Goal: Task Accomplishment & Management: Use online tool/utility

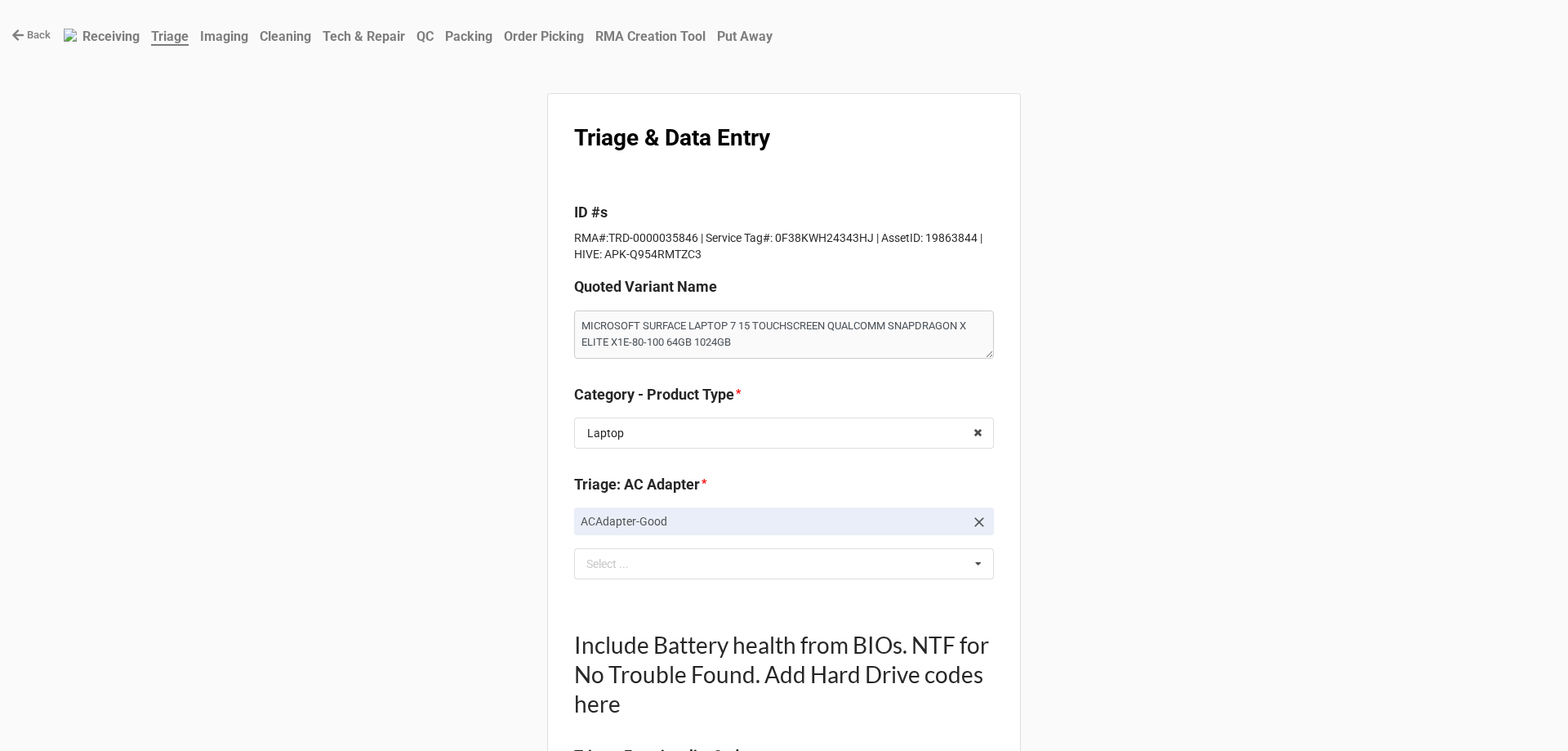
scroll to position [1982, 0]
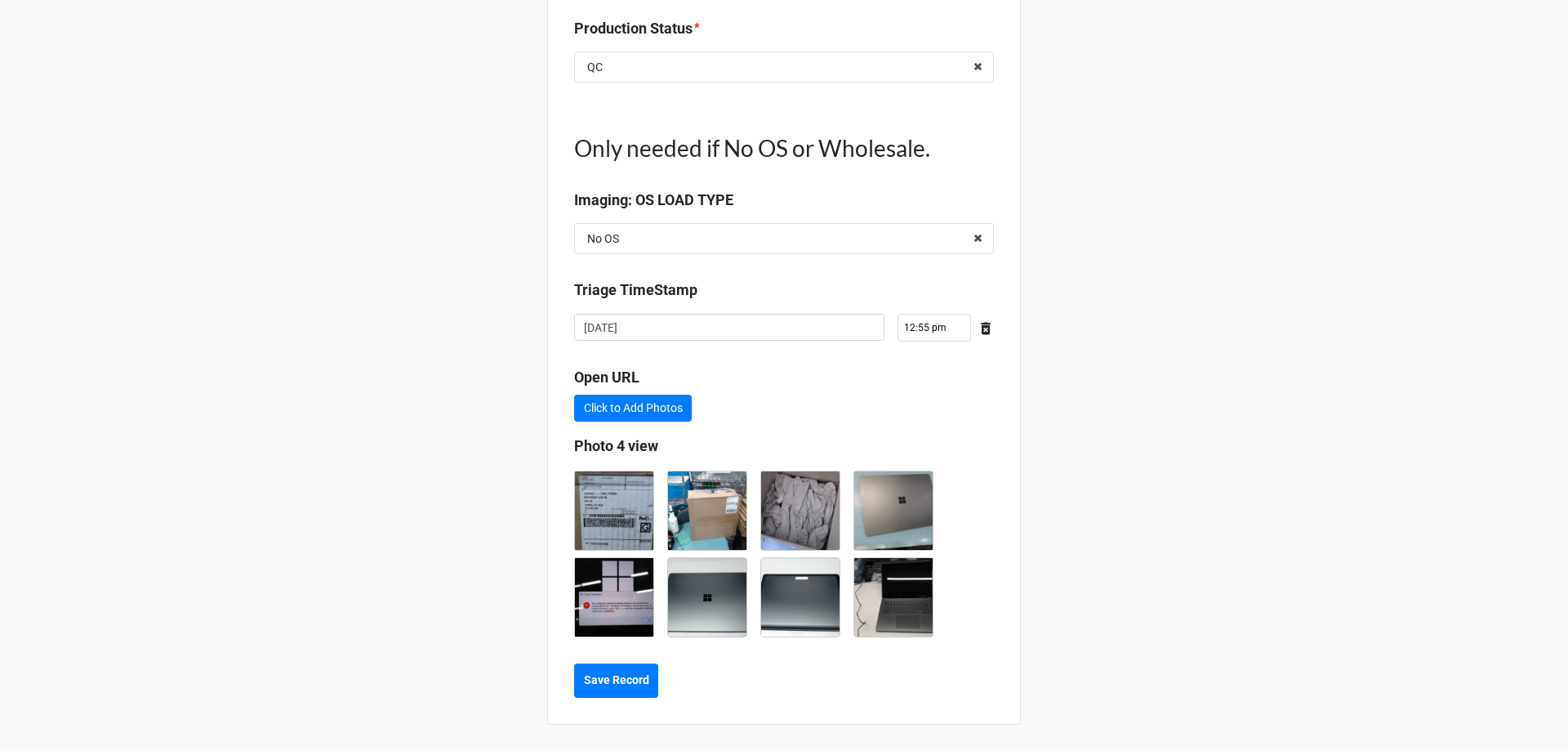
click at [603, 683] on b "Save Record" at bounding box center [616, 679] width 65 height 17
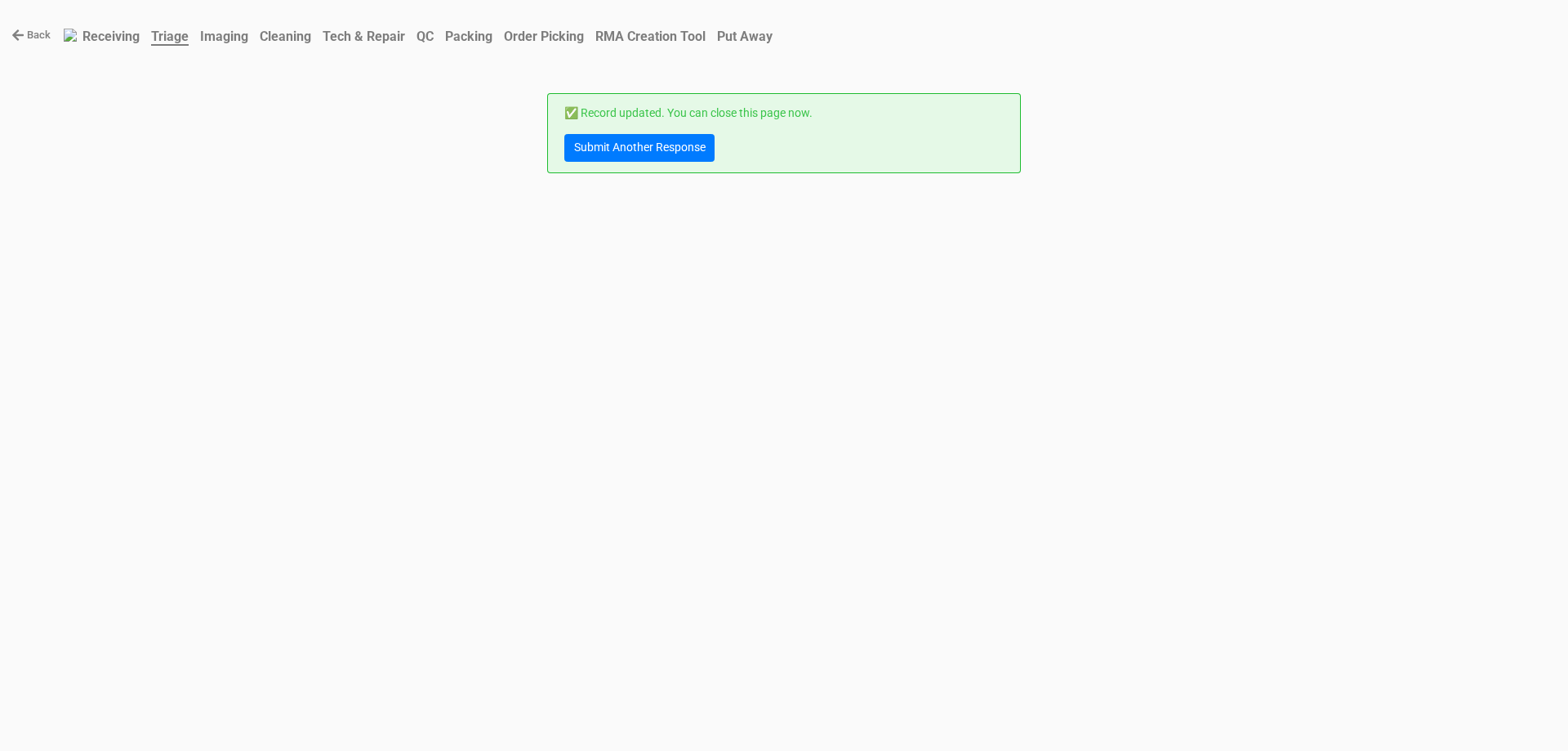
scroll to position [0, 0]
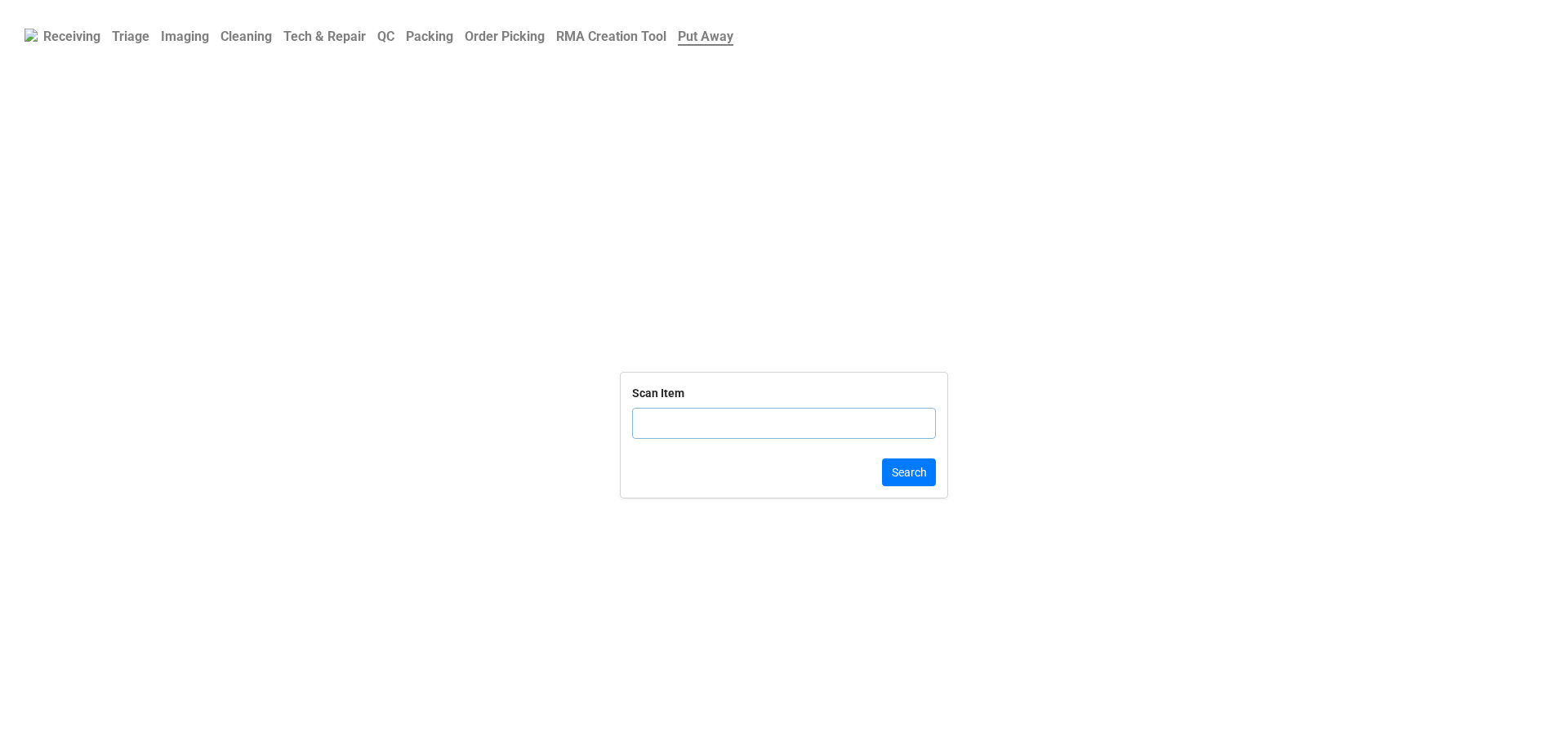
click at [485, 40] on b "Order Picking" at bounding box center [504, 36] width 80 height 15
click at [799, 422] on input "text" at bounding box center [784, 423] width 304 height 31
click button "Search" at bounding box center [909, 471] width 54 height 28
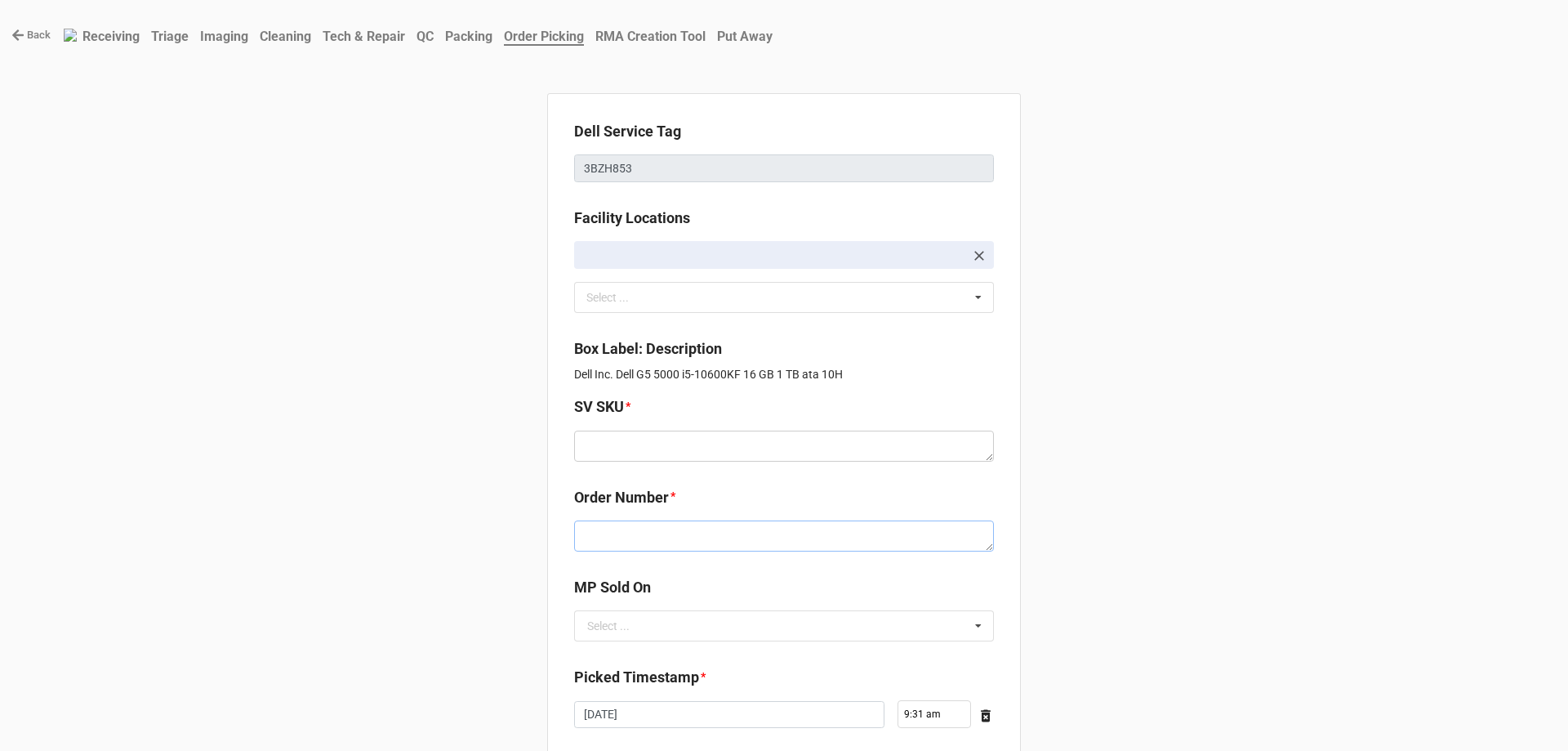
click at [618, 531] on textarea at bounding box center [784, 536] width 420 height 31
paste textarea "5033096"
type textarea "x"
type textarea "5033096"
click at [642, 439] on textarea at bounding box center [784, 445] width 420 height 31
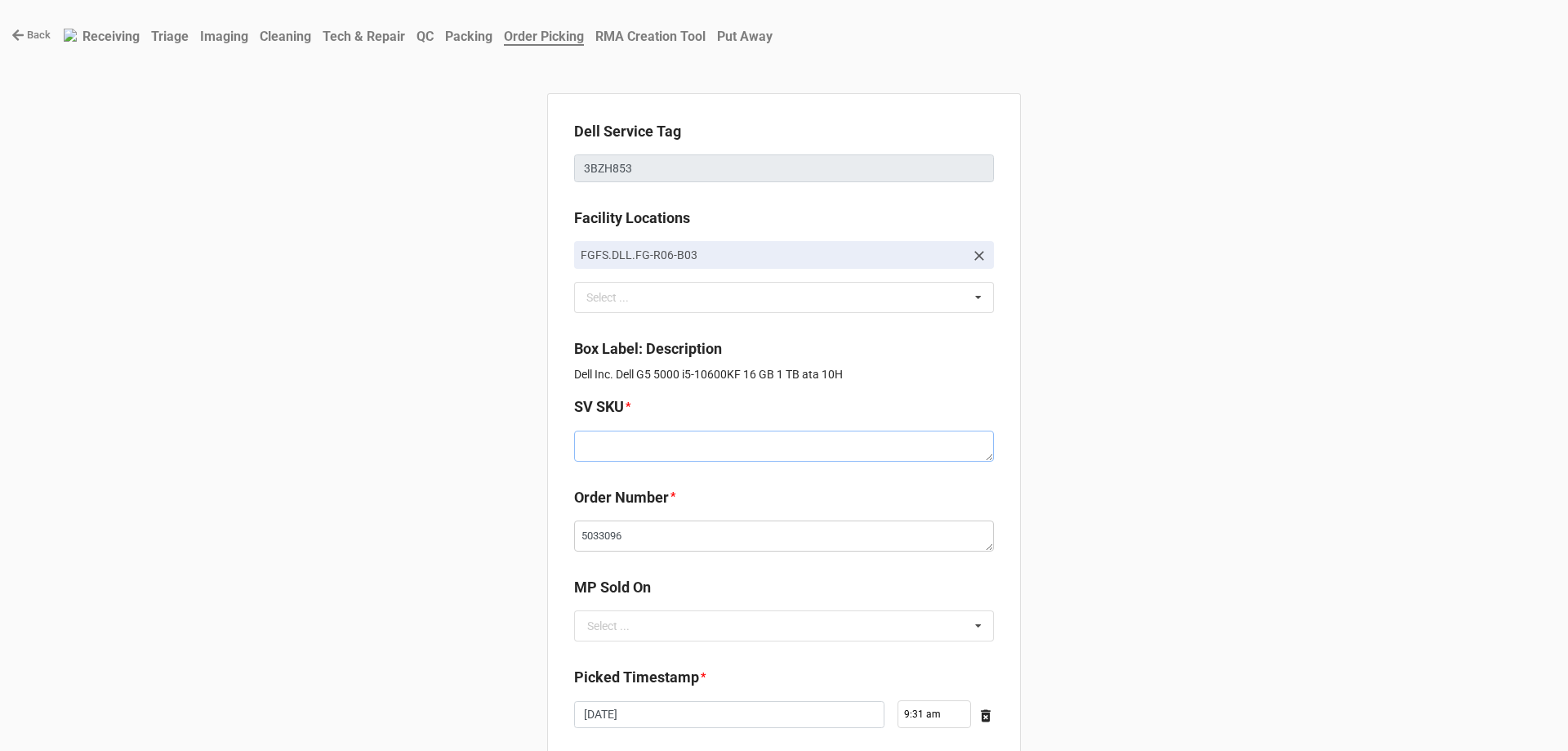
paste textarea "D.G5000.W10H.1060KF.1TBHXXXX16G.G166T.XX1.GY.BxxW"
type textarea "x"
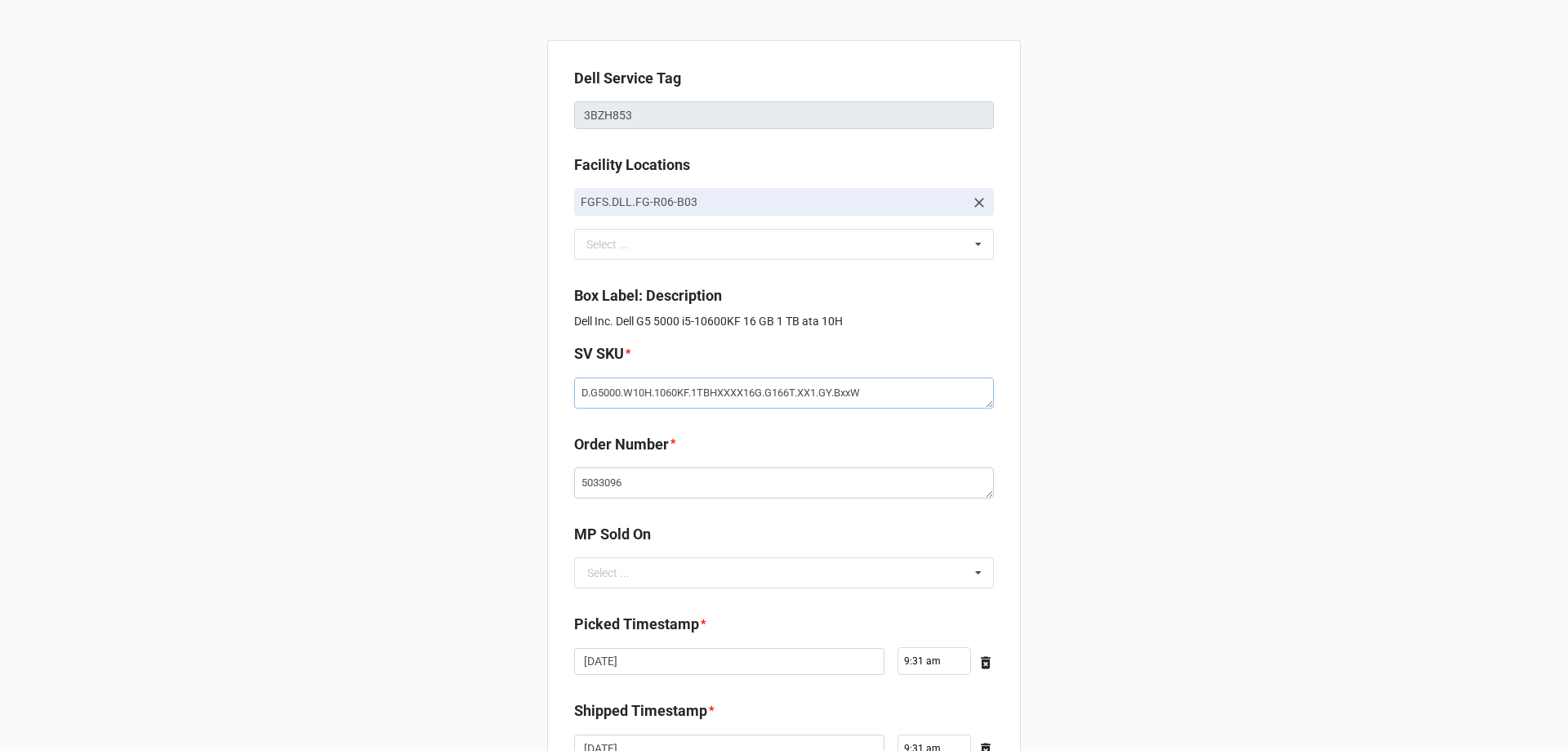
scroll to position [82, 0]
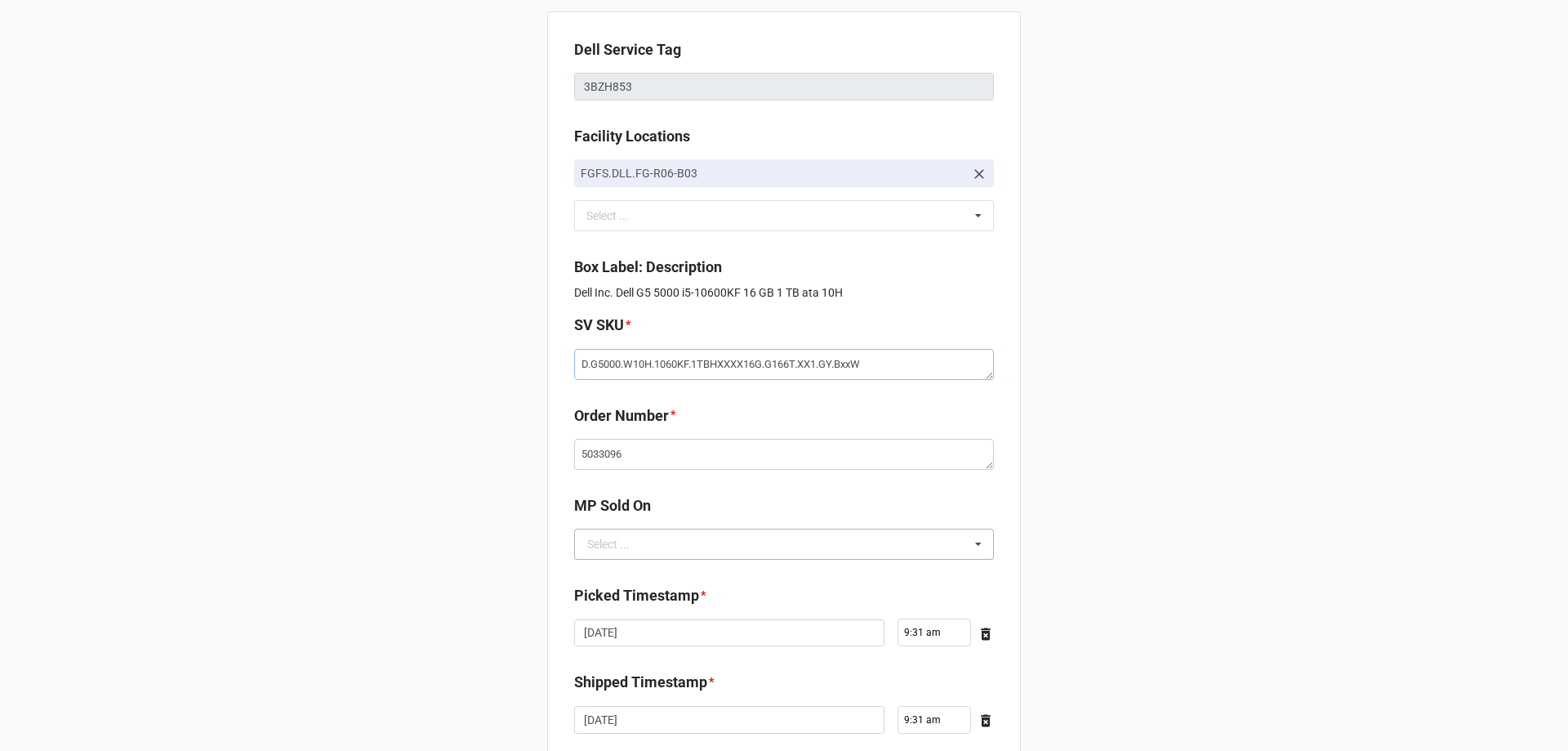
type textarea "D.G5000.W10H.1060KF.1TBHXXXX16G.G166T.XX1.GY.BxxW"
click at [712, 539] on input "text" at bounding box center [785, 544] width 418 height 30
click at [707, 562] on div "D2C" at bounding box center [784, 574] width 418 height 30
type textarea "x"
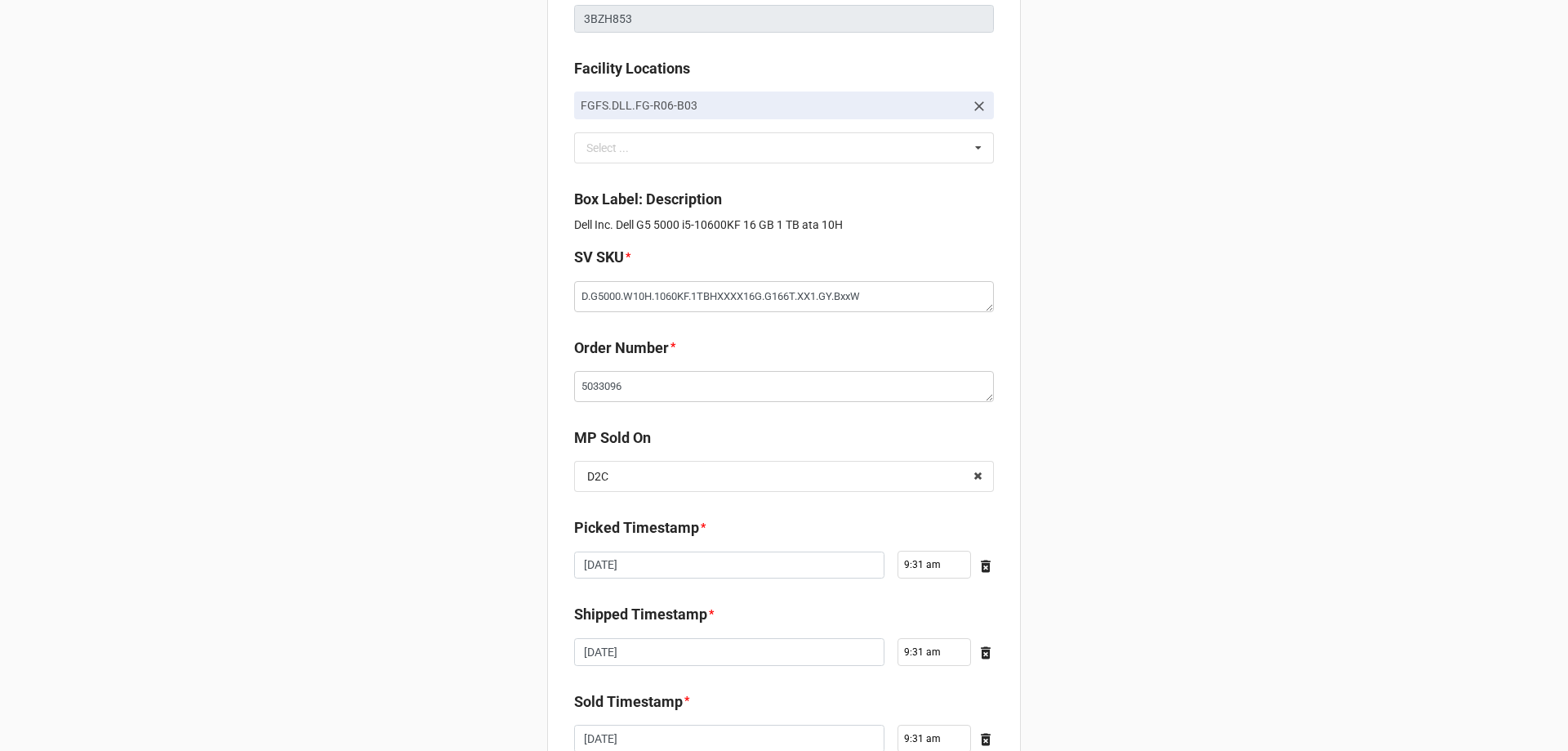
scroll to position [276, 0]
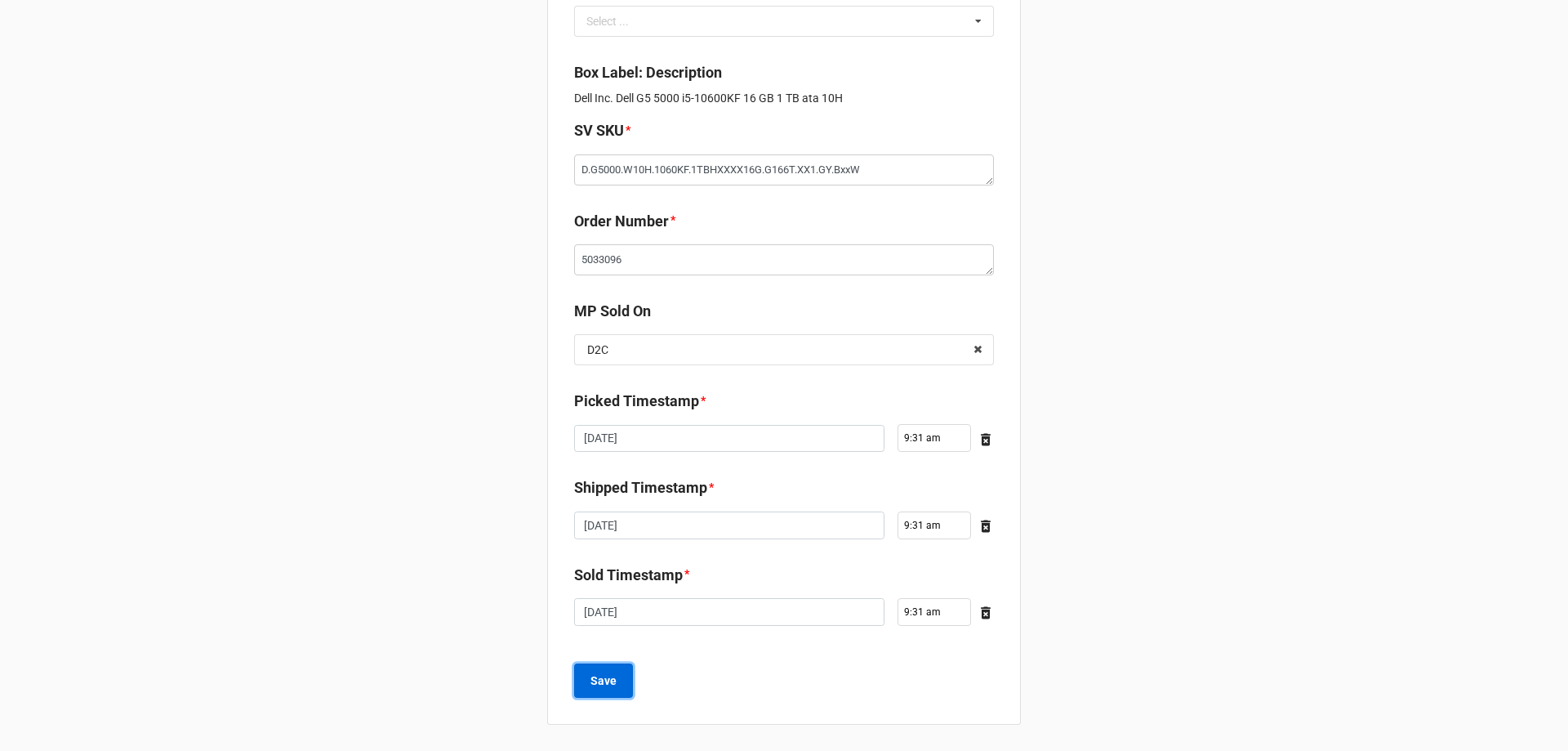
click at [615, 694] on button "Save" at bounding box center [604, 680] width 59 height 34
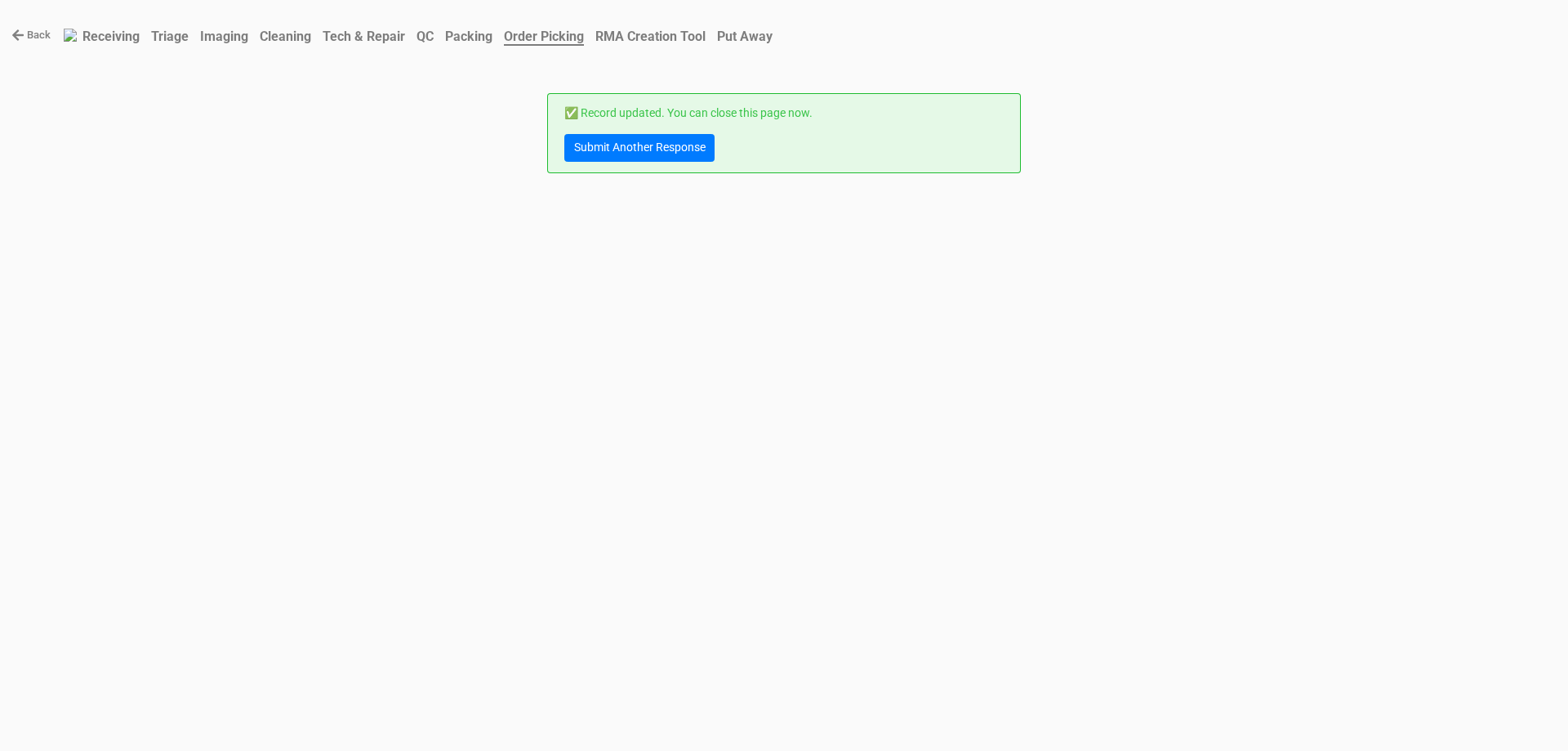
scroll to position [0, 0]
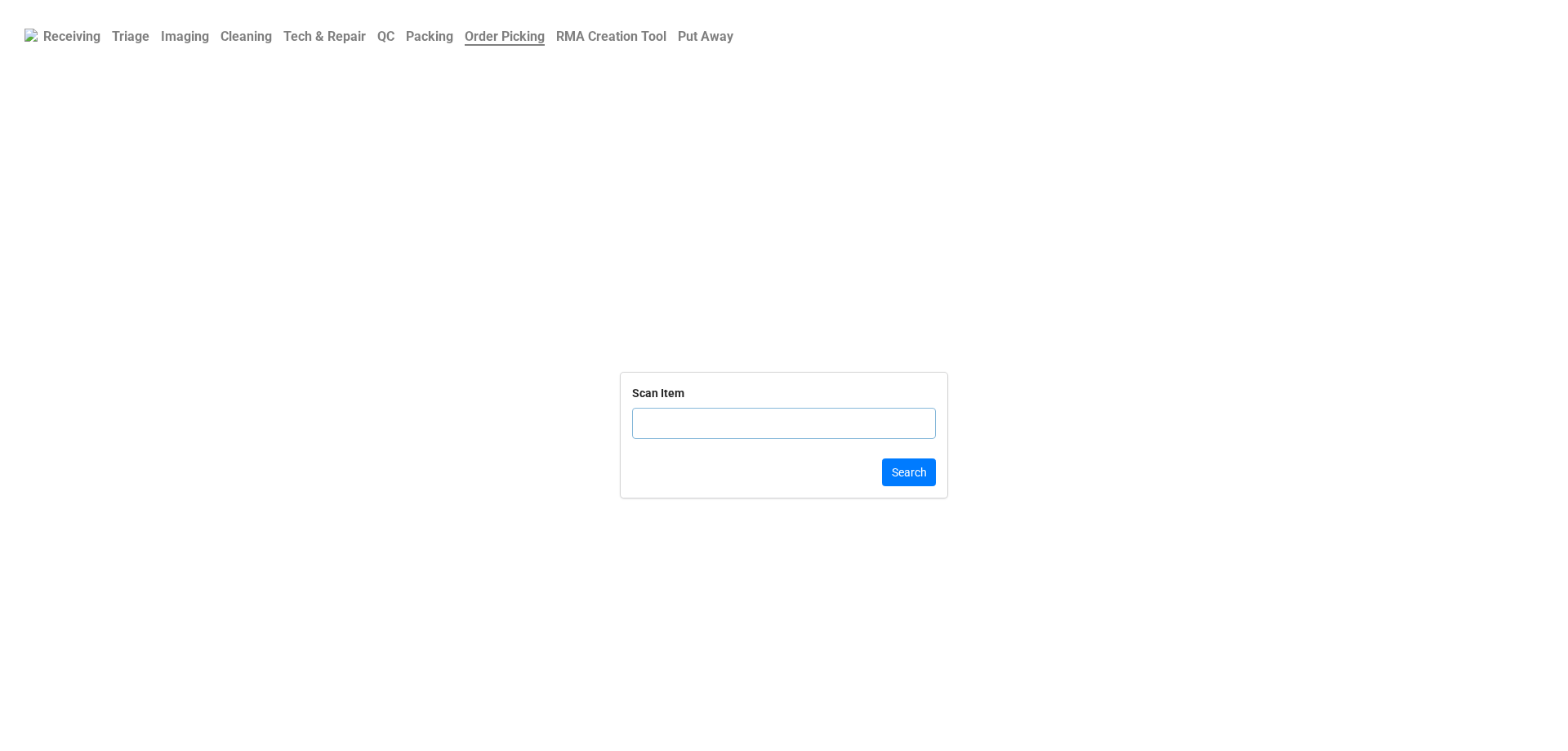
click at [726, 427] on input "text" at bounding box center [784, 423] width 304 height 31
type input "5X7G9N2"
click button "Search" at bounding box center [909, 471] width 54 height 28
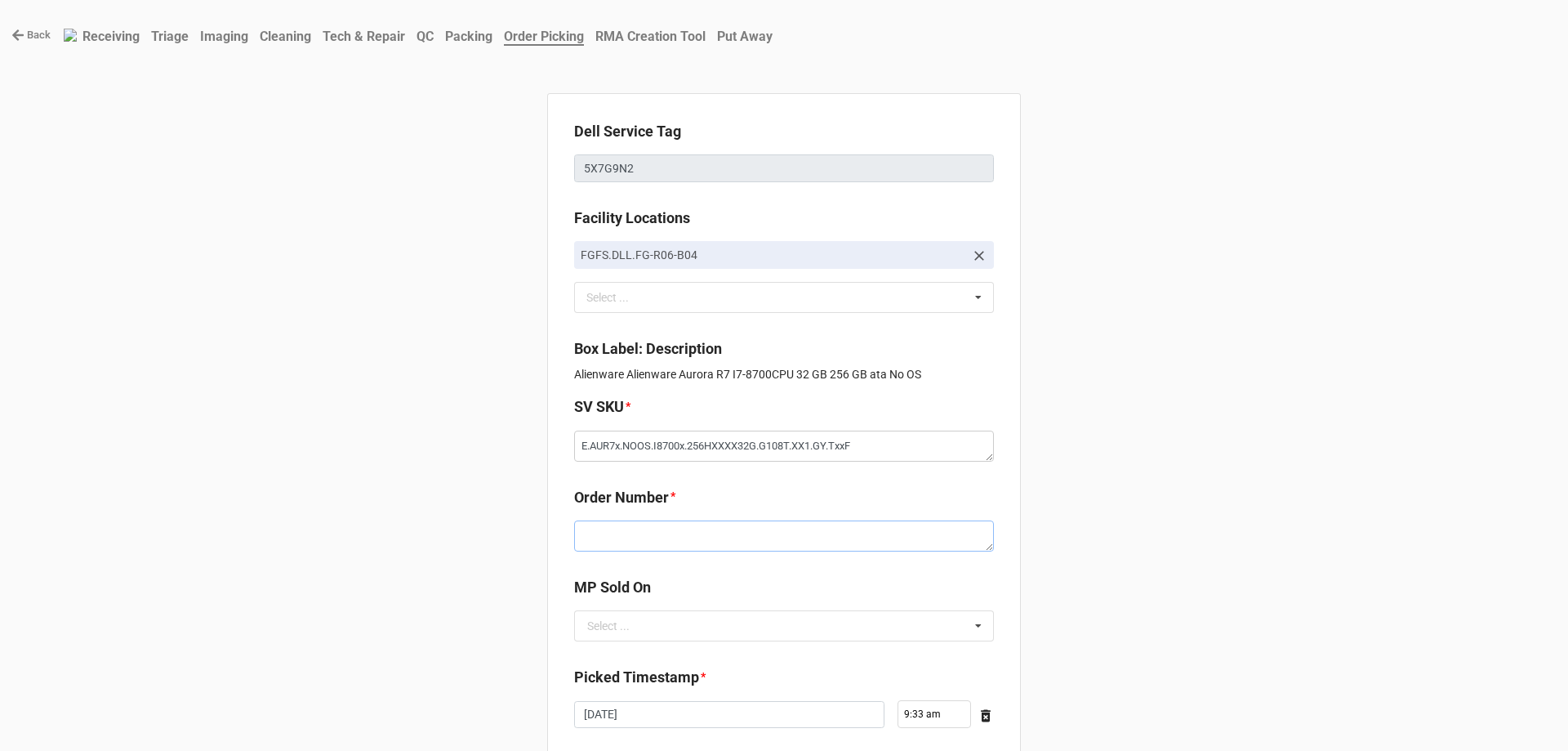
click at [759, 538] on textarea at bounding box center [784, 536] width 420 height 31
paste textarea "5033078"
type textarea "x"
type textarea "5033078"
click at [615, 625] on div "Select ..." at bounding box center [607, 626] width 42 height 12
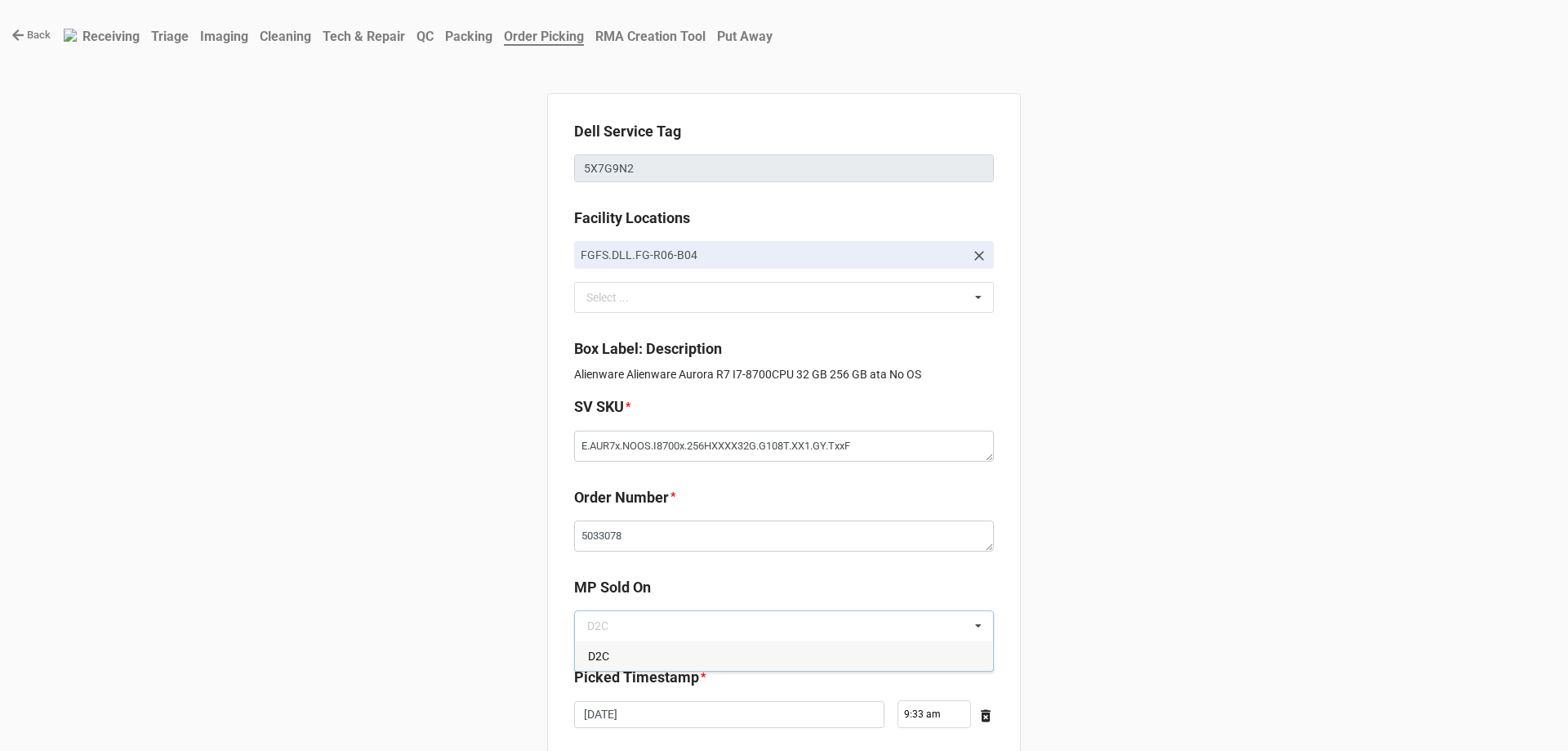
click at [616, 667] on div "D2C" at bounding box center [784, 656] width 418 height 30
type textarea "x"
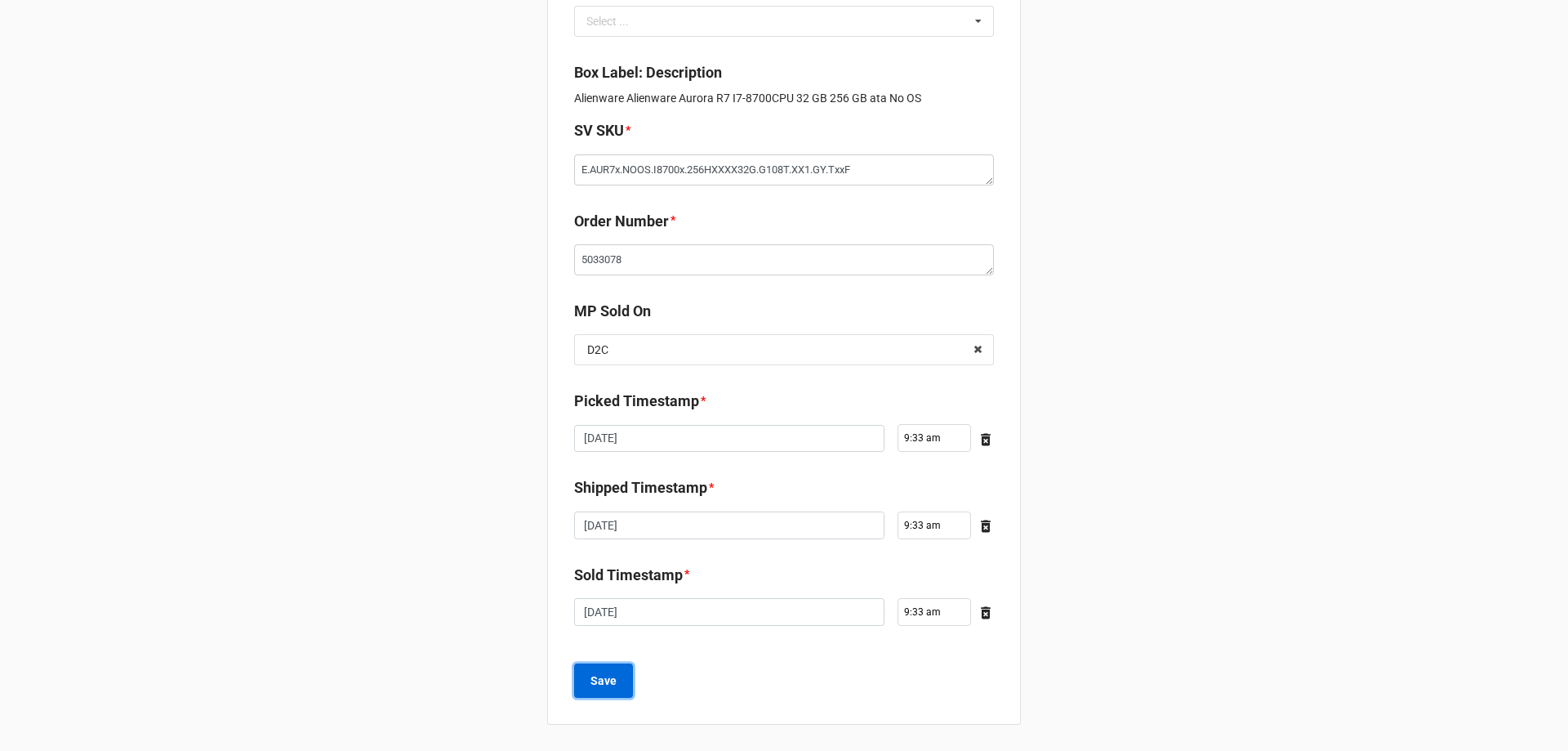
click at [602, 684] on b "Save" at bounding box center [603, 680] width 26 height 17
